Goal: Task Accomplishment & Management: Complete application form

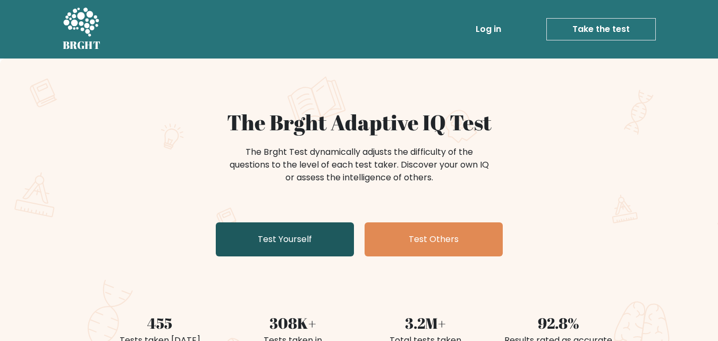
click at [275, 232] on link "Test Yourself" at bounding box center [285, 239] width 138 height 34
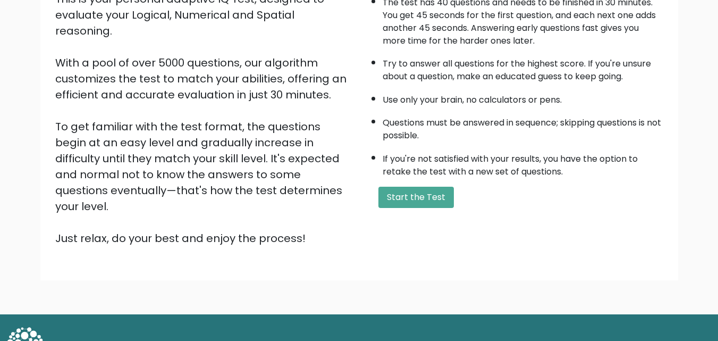
scroll to position [146, 0]
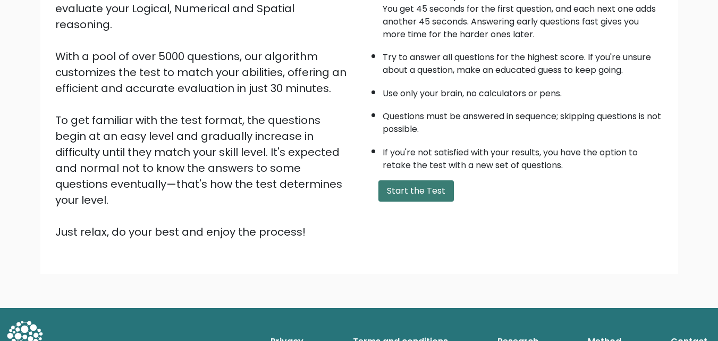
click at [426, 194] on button "Start the Test" at bounding box center [415, 190] width 75 height 21
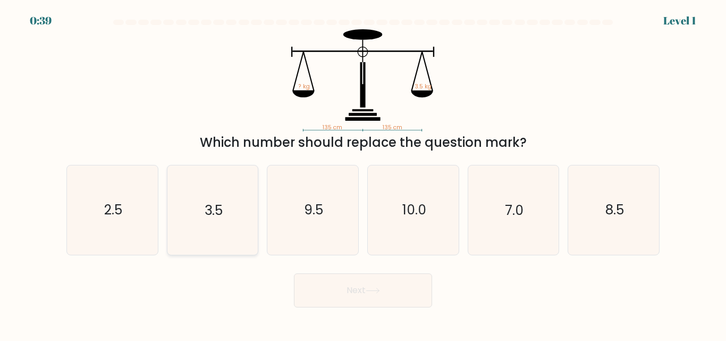
click at [243, 203] on icon "3.5" at bounding box center [212, 209] width 89 height 89
click at [363, 173] on input "b. 3.5" at bounding box center [363, 172] width 1 height 3
radio input "true"
click at [358, 287] on button "Next" at bounding box center [363, 290] width 138 height 34
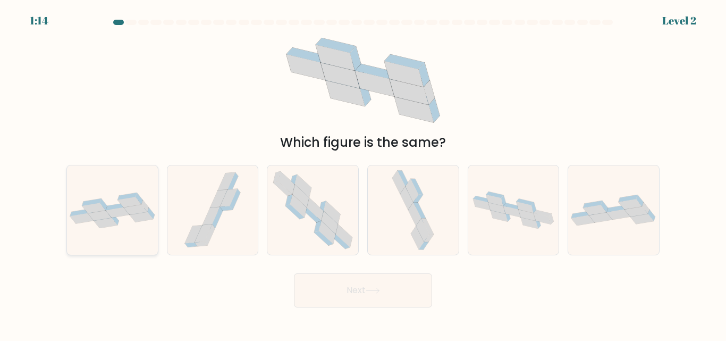
click at [139, 215] on icon at bounding box center [141, 216] width 23 height 10
click at [363, 173] on input "a." at bounding box center [363, 172] width 1 height 3
radio input "true"
click at [333, 285] on button "Next" at bounding box center [363, 290] width 138 height 34
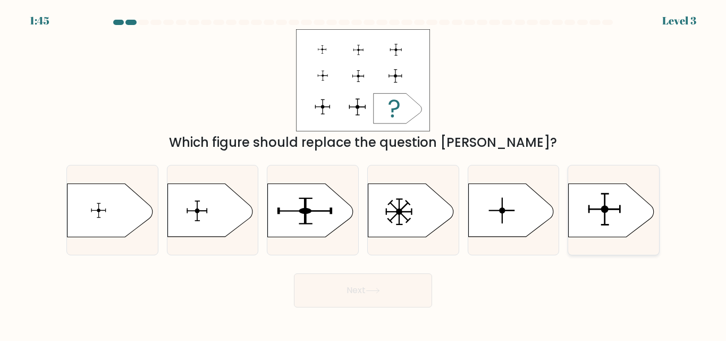
click at [598, 230] on icon at bounding box center [611, 209] width 85 height 53
click at [363, 173] on input "f." at bounding box center [363, 172] width 1 height 3
radio input "true"
click at [368, 287] on icon at bounding box center [373, 290] width 14 height 6
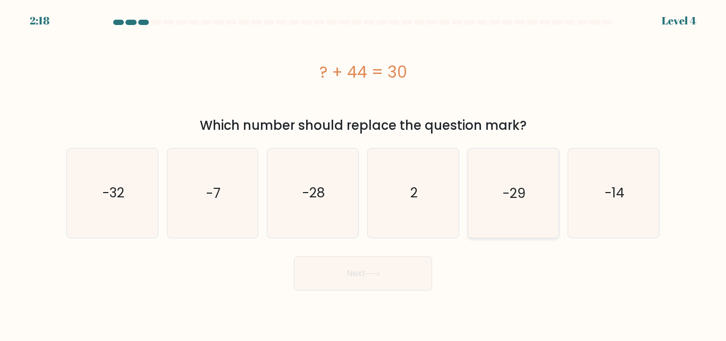
drag, startPoint x: 605, startPoint y: 193, endPoint x: 499, endPoint y: 226, distance: 111.3
click at [600, 196] on icon "-14" at bounding box center [613, 192] width 89 height 89
click at [363, 173] on input "f. -14" at bounding box center [363, 172] width 1 height 3
radio input "true"
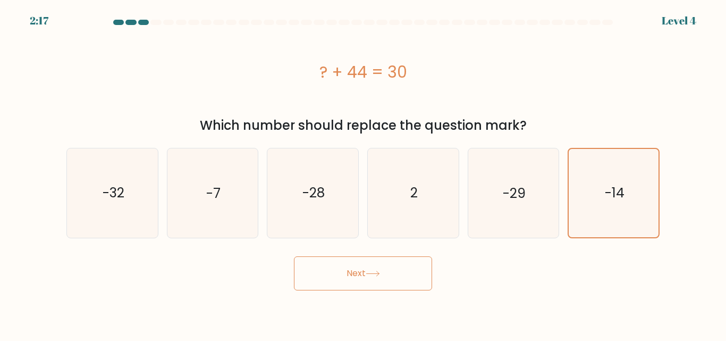
click at [350, 278] on button "Next" at bounding box center [363, 273] width 138 height 34
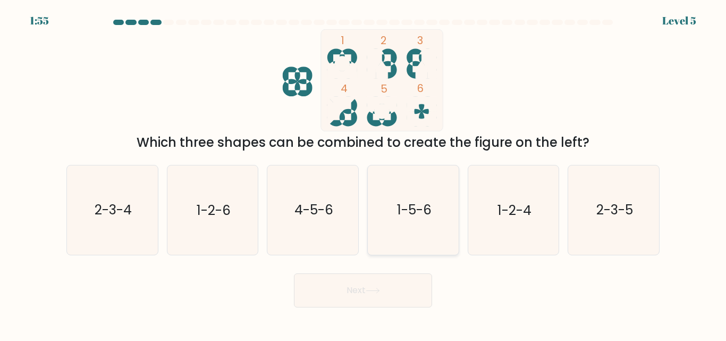
click at [425, 219] on text "1-5-6" at bounding box center [413, 210] width 35 height 19
click at [363, 173] on input "d. 1-5-6" at bounding box center [363, 172] width 1 height 3
radio input "true"
click at [409, 299] on button "Next" at bounding box center [363, 290] width 138 height 34
